Goal: Information Seeking & Learning: Learn about a topic

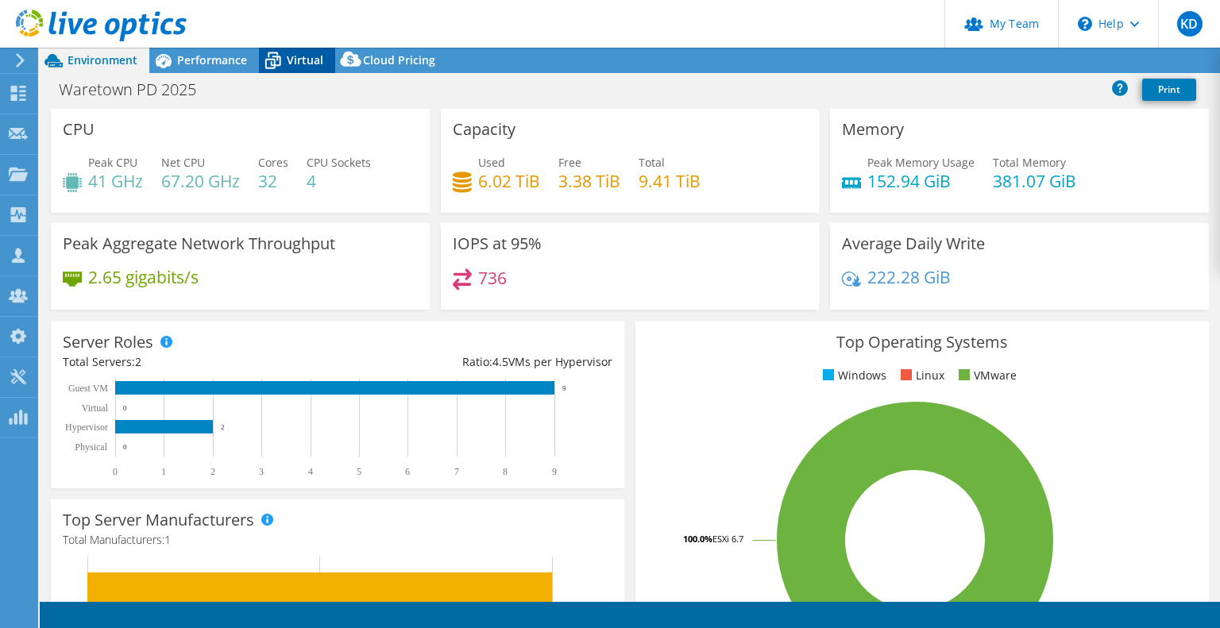
click at [287, 60] on span "Virtual" at bounding box center [305, 59] width 37 height 15
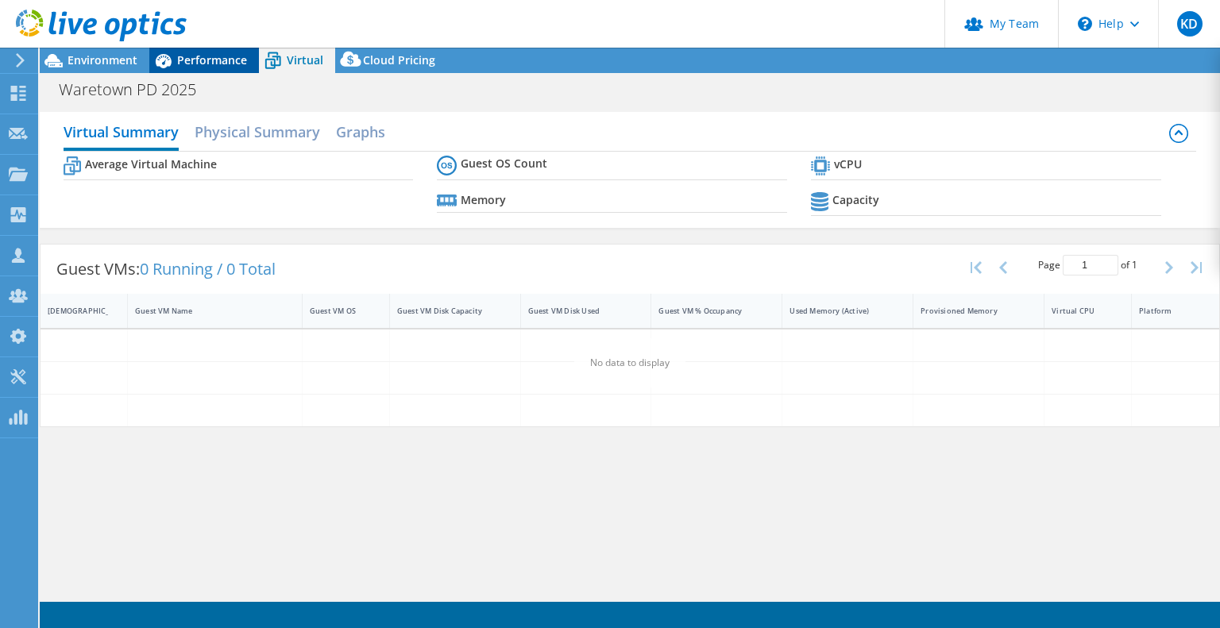
click at [213, 61] on span "Performance" at bounding box center [212, 59] width 70 height 15
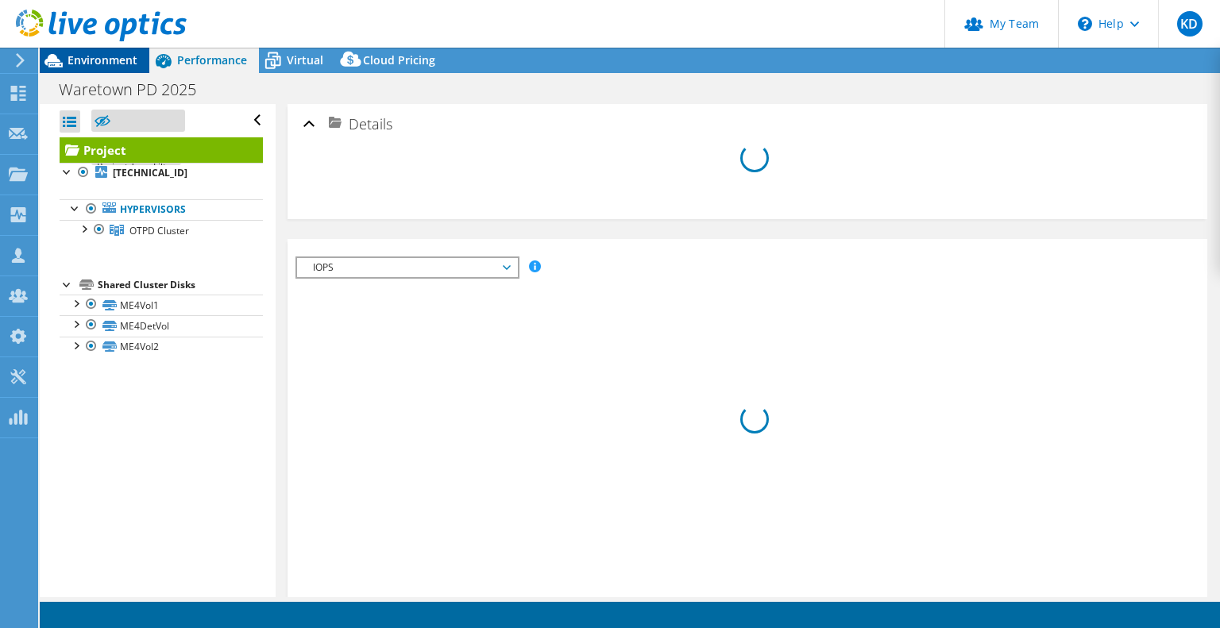
click at [120, 63] on span "Environment" at bounding box center [103, 59] width 70 height 15
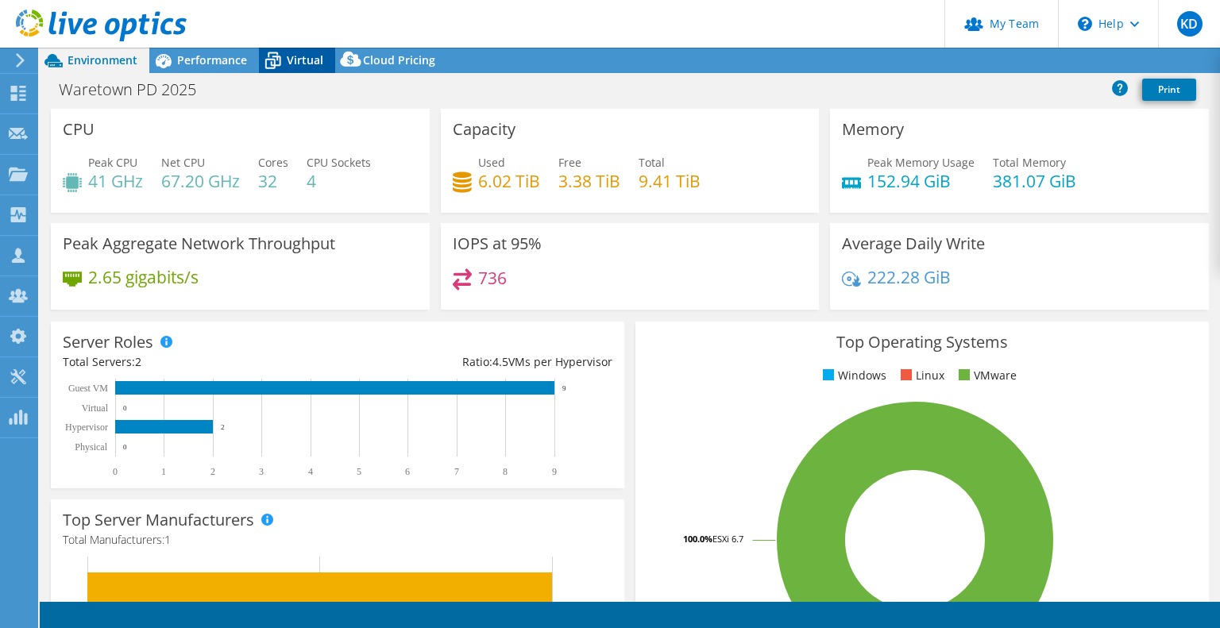
click at [311, 57] on span "Virtual" at bounding box center [305, 59] width 37 height 15
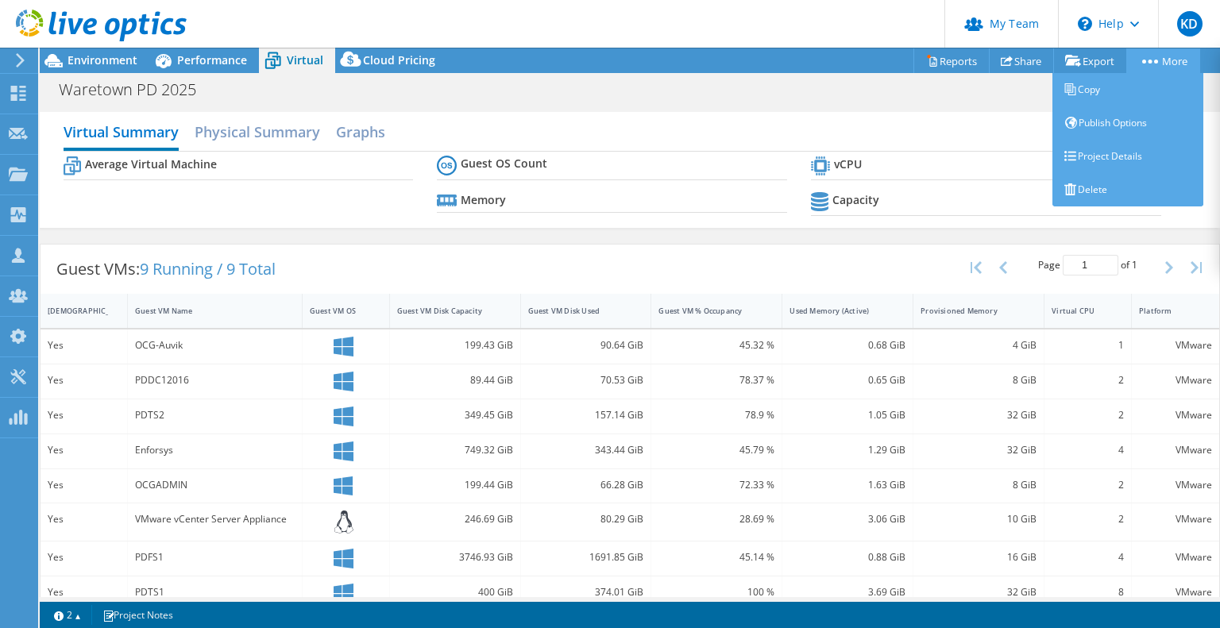
click at [1180, 68] on link "More" at bounding box center [1163, 60] width 74 height 25
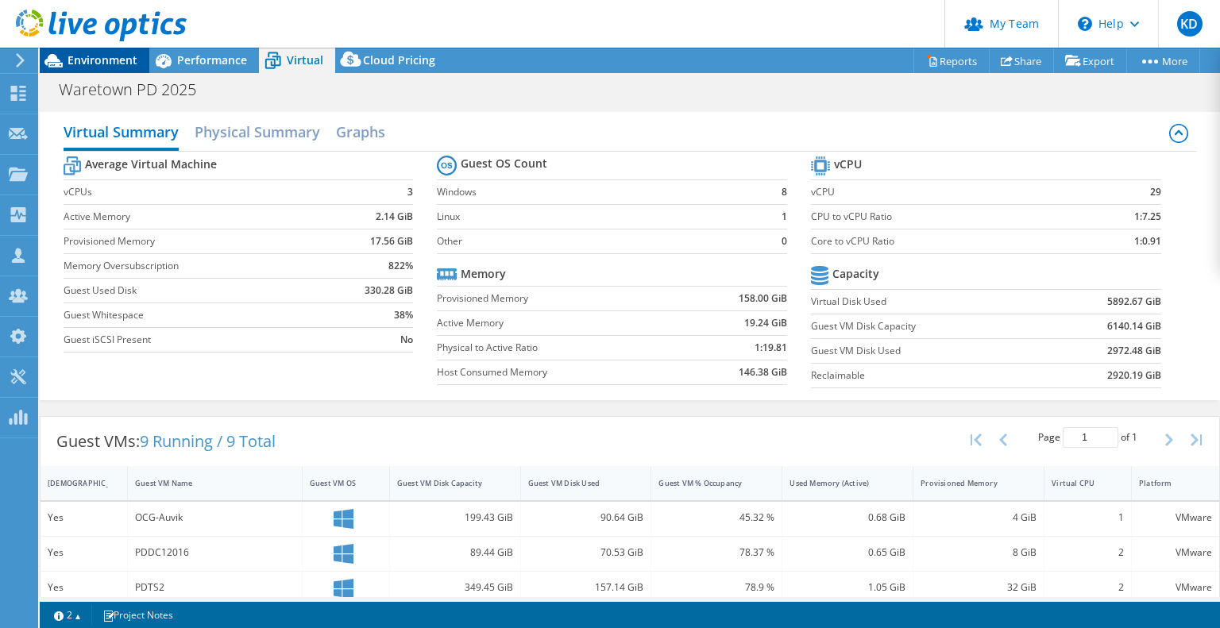
click at [101, 62] on span "Environment" at bounding box center [103, 59] width 70 height 15
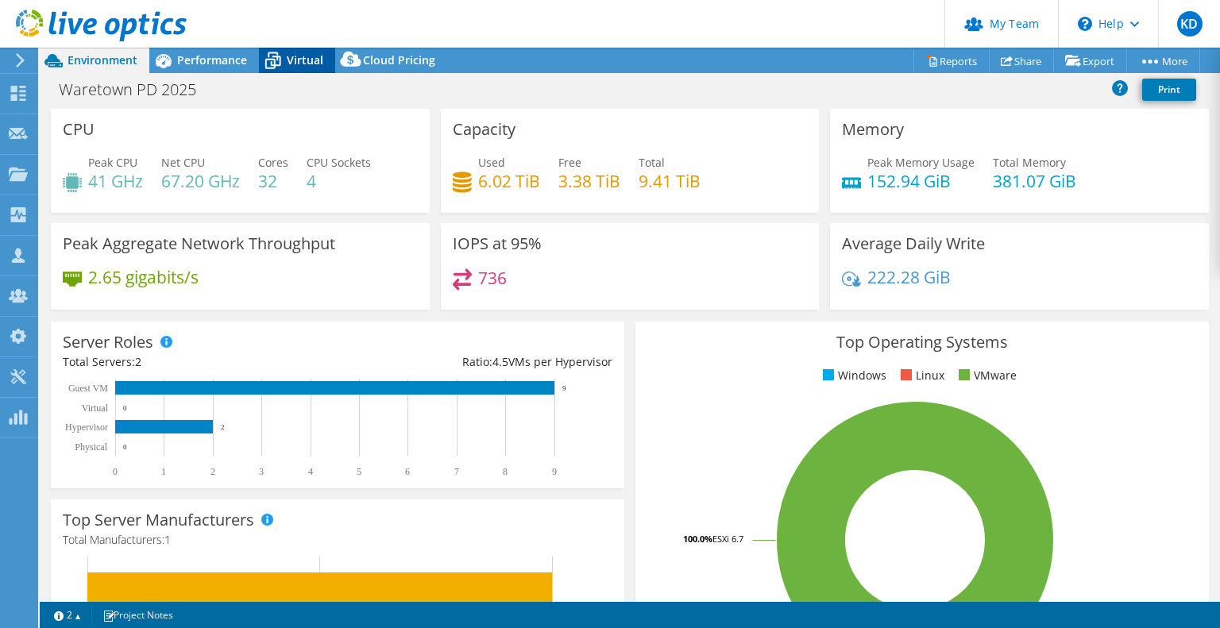
click at [304, 62] on span "Virtual" at bounding box center [305, 59] width 37 height 15
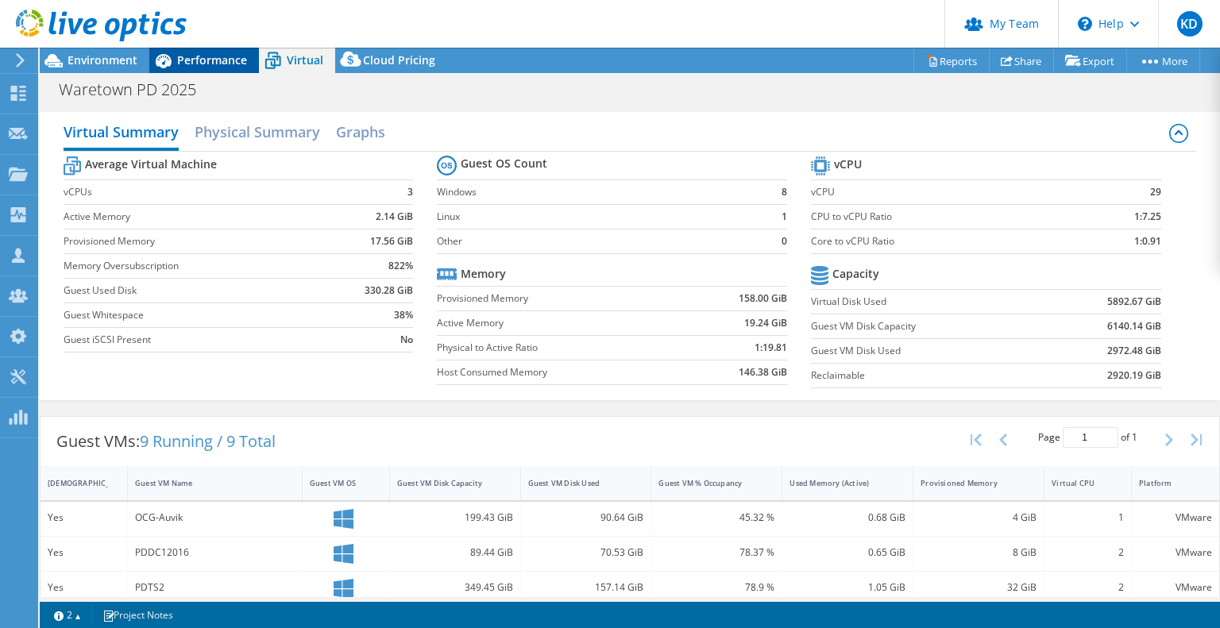
click at [225, 62] on span "Performance" at bounding box center [212, 59] width 70 height 15
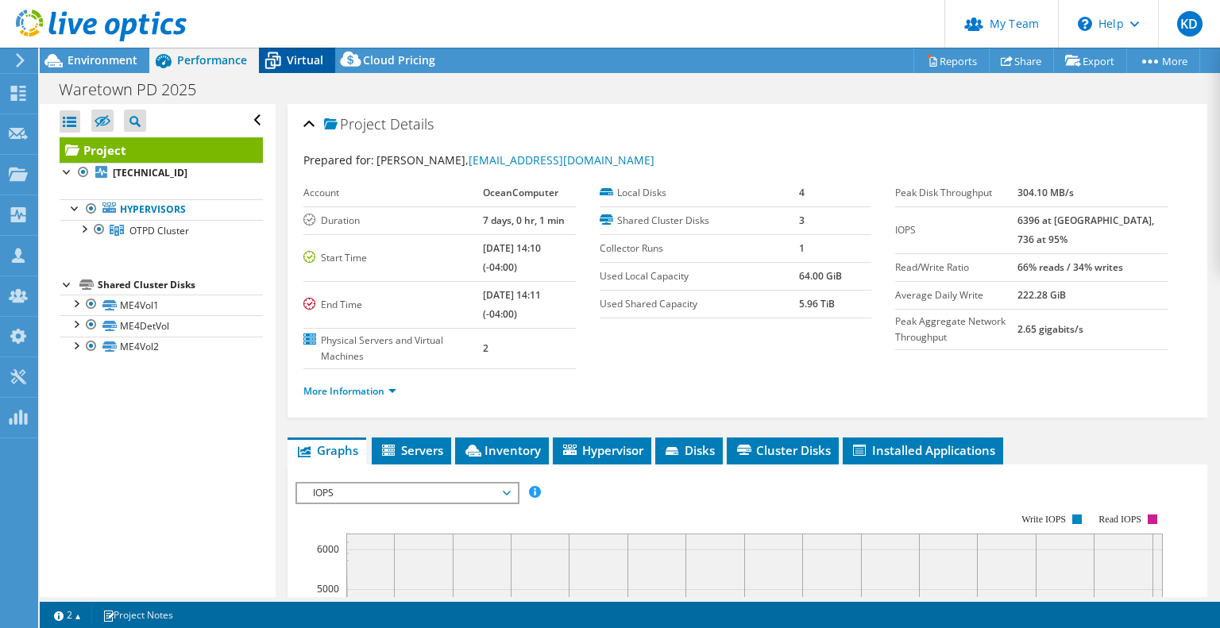
click at [289, 61] on span "Virtual" at bounding box center [305, 59] width 37 height 15
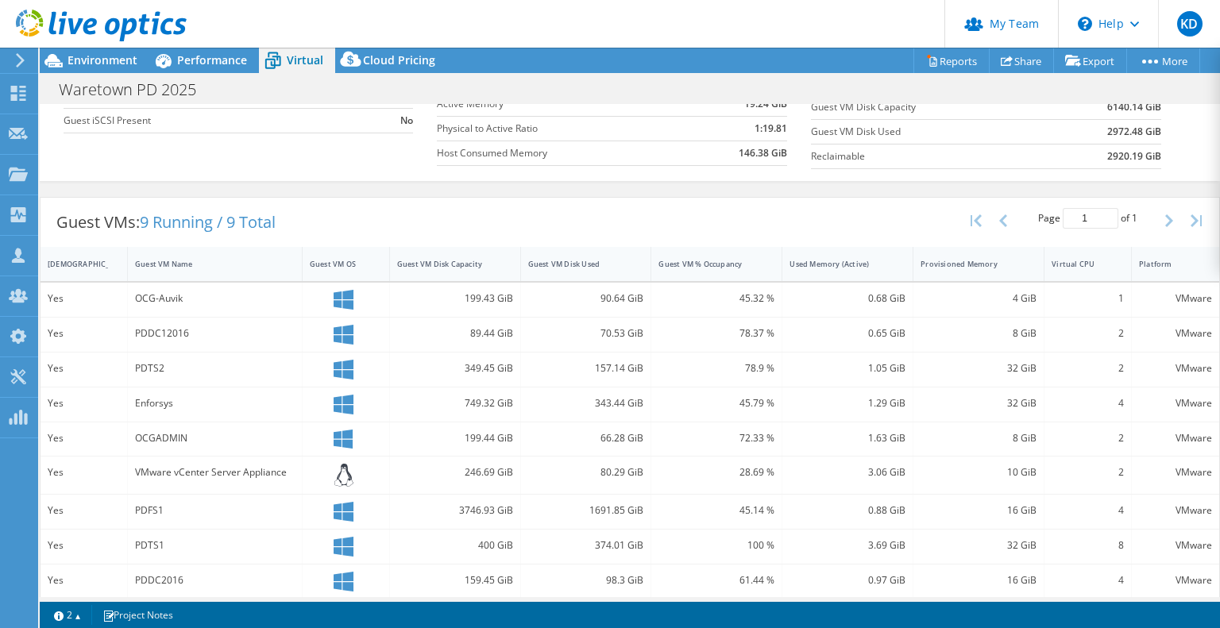
scroll to position [225, 0]
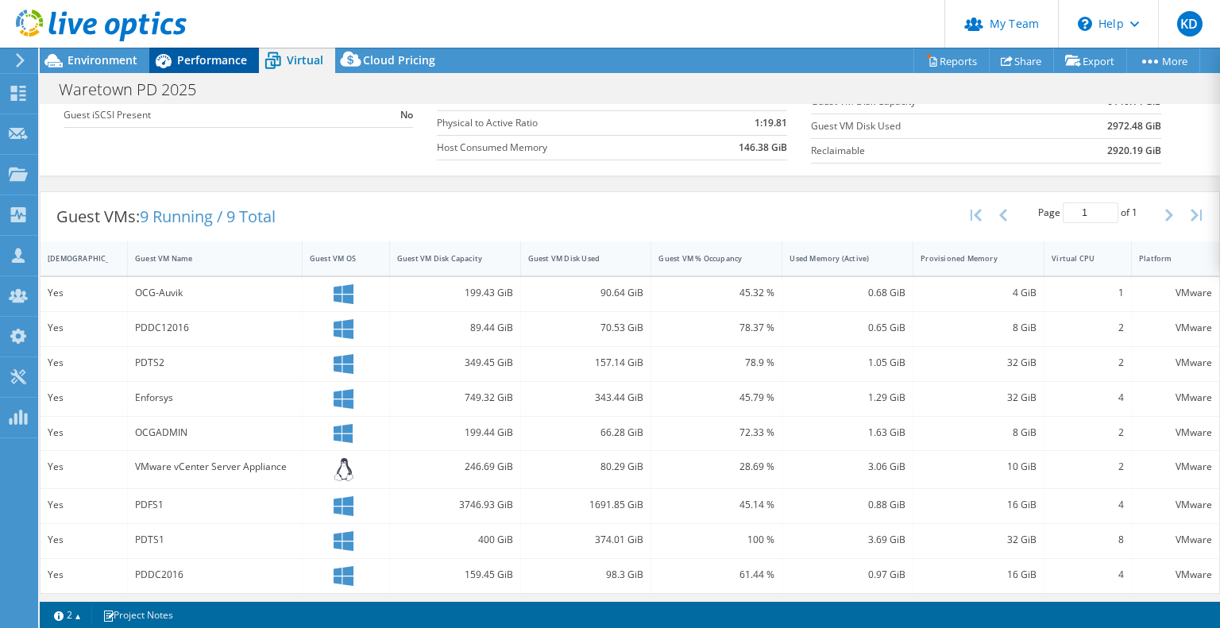
click at [216, 60] on span "Performance" at bounding box center [212, 59] width 70 height 15
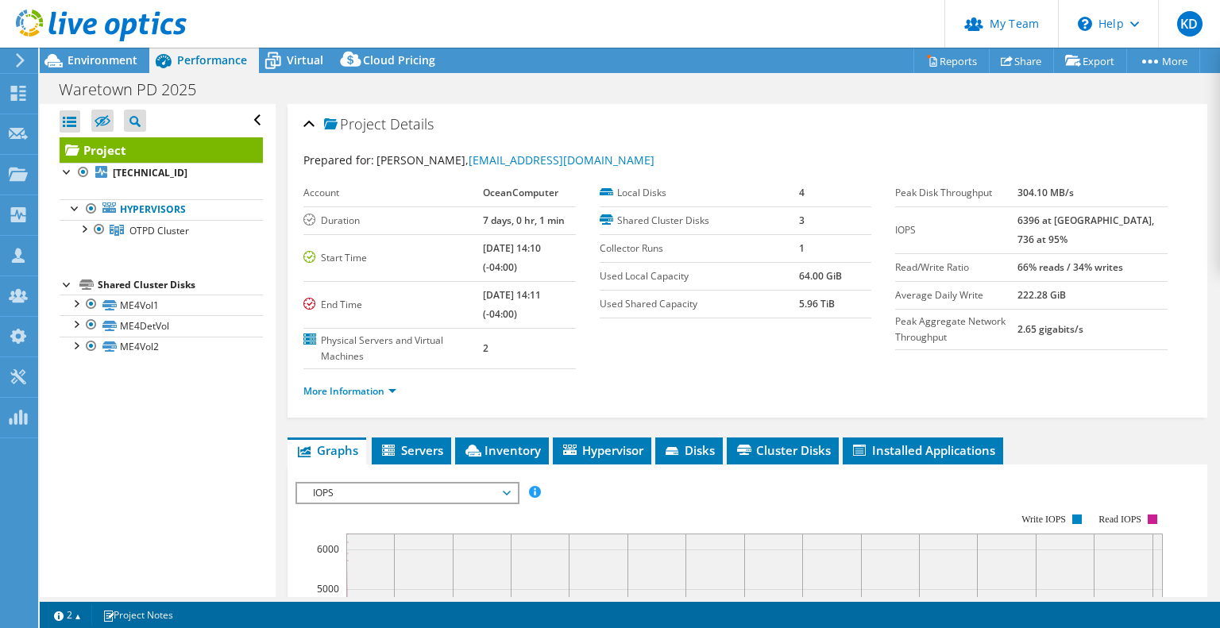
scroll to position [0, 0]
click at [482, 489] on span "IOPS" at bounding box center [407, 493] width 204 height 19
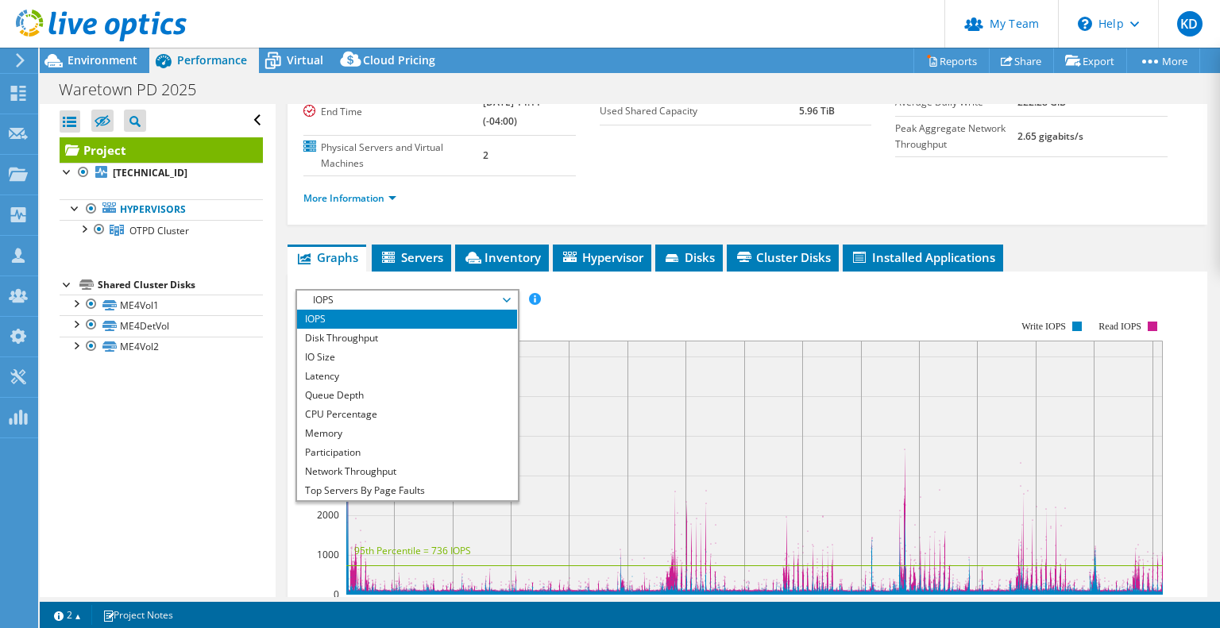
scroll to position [203, 0]
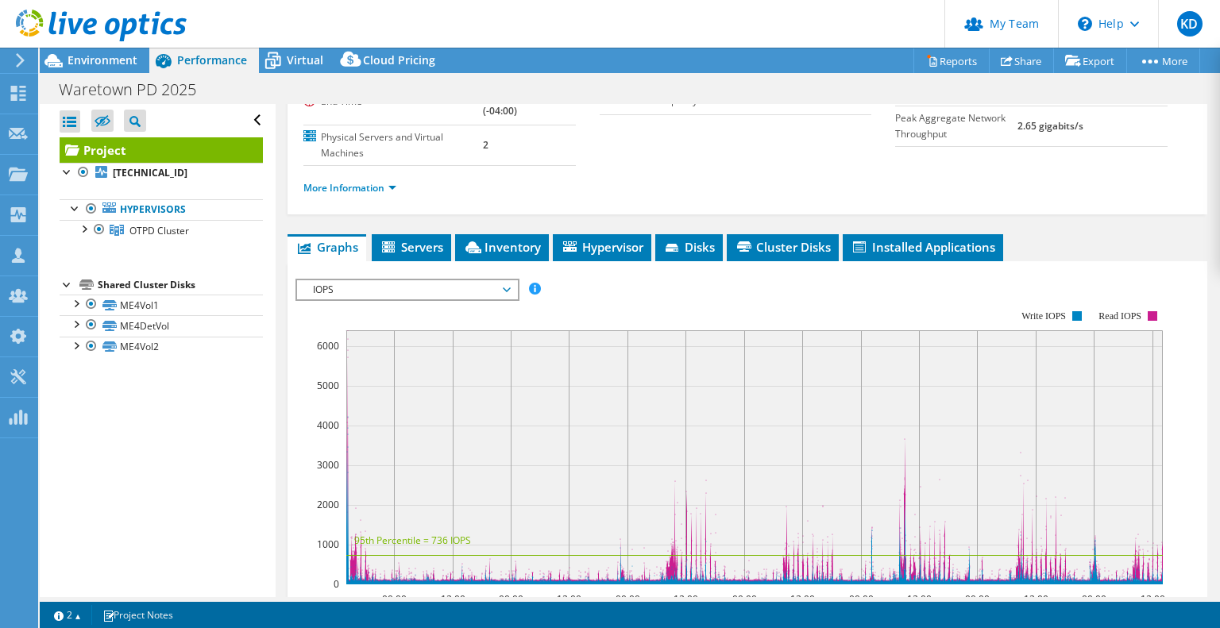
click at [508, 288] on span "IOPS" at bounding box center [407, 289] width 204 height 19
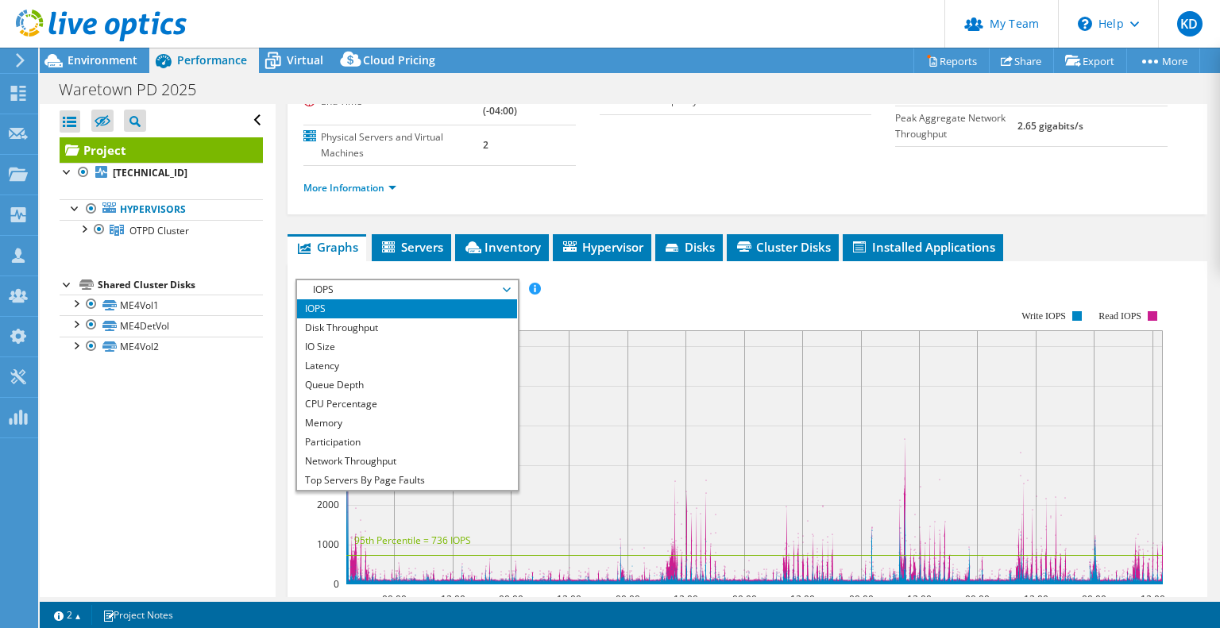
scroll to position [57, 0]
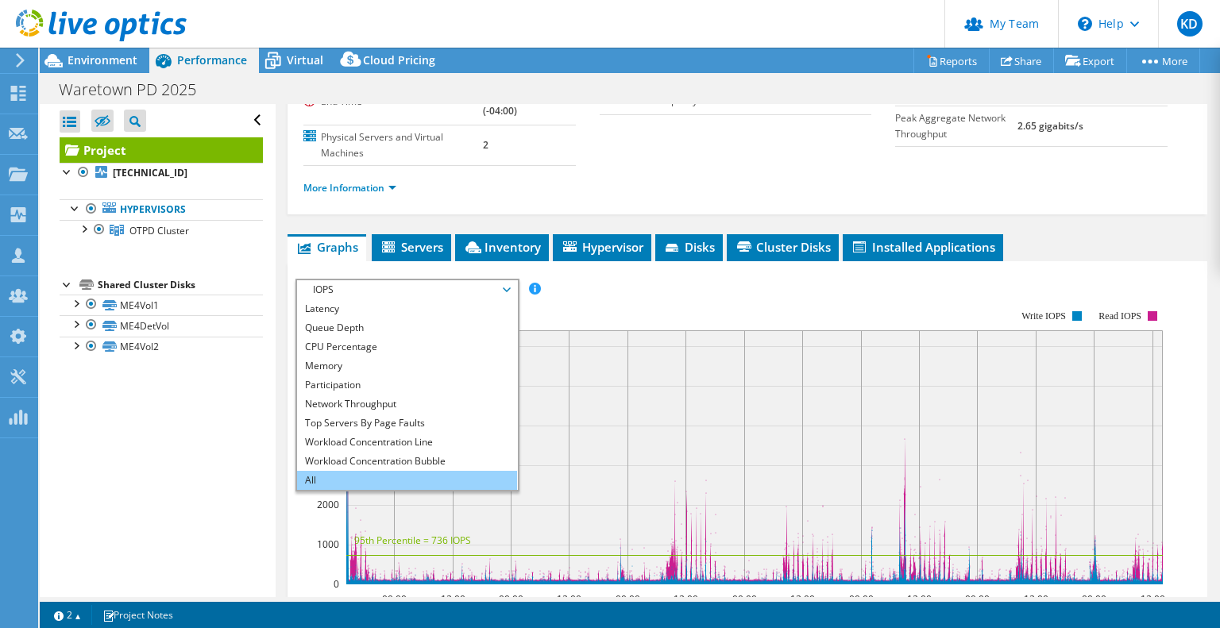
click at [384, 471] on li "All" at bounding box center [407, 480] width 220 height 19
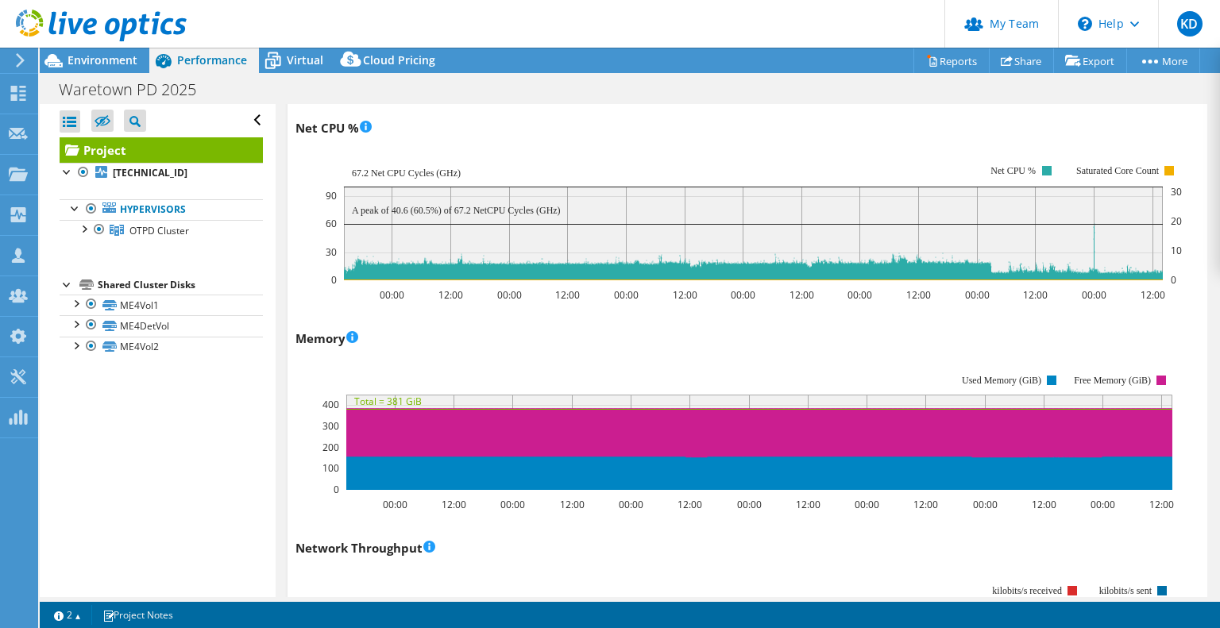
scroll to position [1508, 0]
